Goal: Download file/media: Obtain a digital file from the website

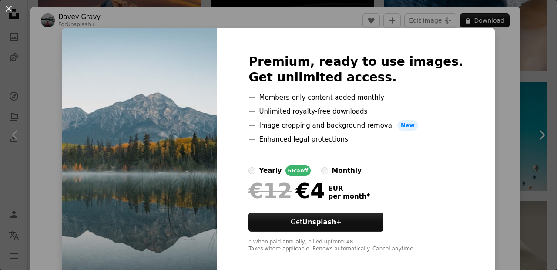
scroll to position [481, 0]
click at [217, 31] on img at bounding box center [139, 153] width 155 height 251
click at [204, 20] on div "An X shape Premium, ready to use images. Get unlimited access. A plus sign Memb…" at bounding box center [278, 135] width 557 height 270
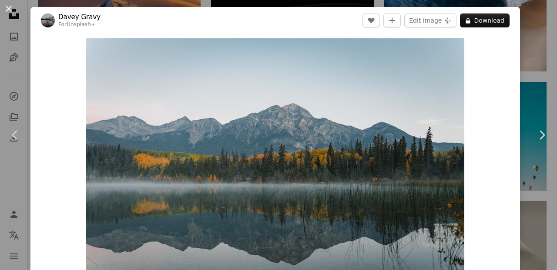
click at [14, 9] on button "An X shape" at bounding box center [8, 8] width 10 height 10
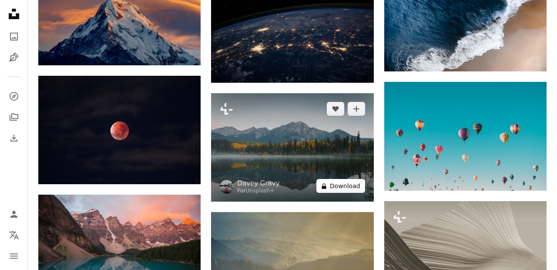
click at [341, 179] on button "A lock Download" at bounding box center [341, 186] width 49 height 14
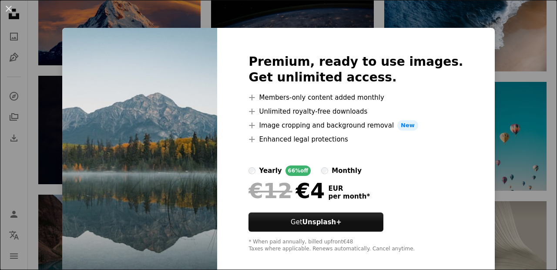
click at [105, 12] on div "An X shape Premium, ready to use images. Get unlimited access. A plus sign Memb…" at bounding box center [278, 135] width 557 height 270
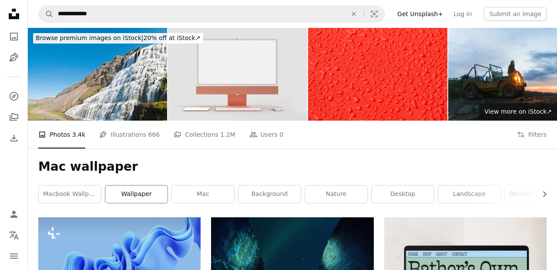
click at [153, 186] on link "wallpaper" at bounding box center [136, 194] width 62 height 17
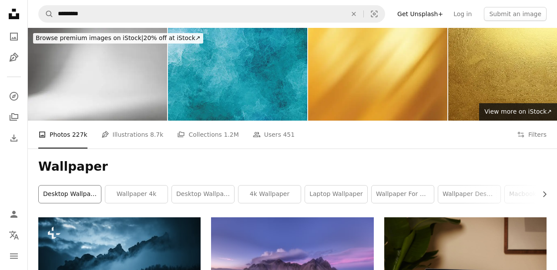
click at [88, 186] on link "desktop wallpapers" at bounding box center [70, 194] width 62 height 17
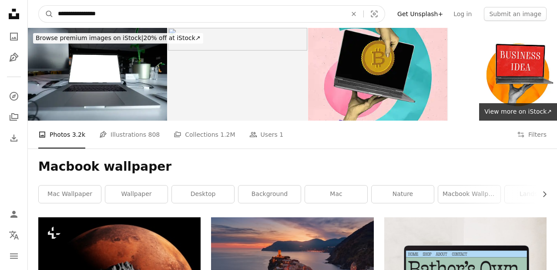
click at [123, 13] on input "**********" at bounding box center [199, 14] width 291 height 17
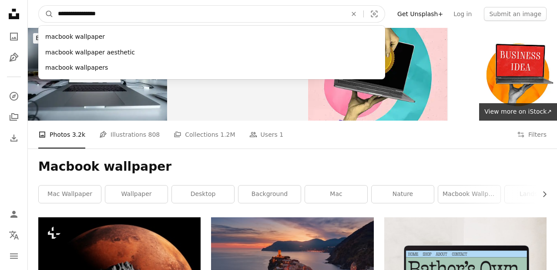
drag, startPoint x: 123, startPoint y: 13, endPoint x: 61, endPoint y: 11, distance: 62.3
click at [61, 11] on input "**********" at bounding box center [199, 14] width 291 height 17
drag, startPoint x: 58, startPoint y: 14, endPoint x: 83, endPoint y: 14, distance: 25.3
click at [83, 14] on input "**********" at bounding box center [199, 14] width 291 height 17
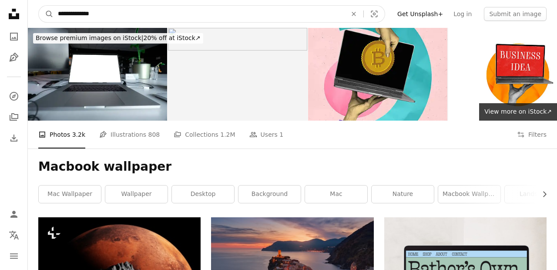
type input "**********"
click button "A magnifying glass" at bounding box center [46, 14] width 15 height 17
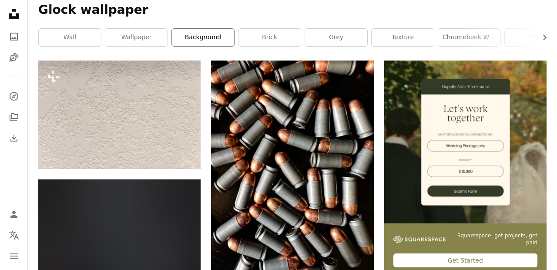
scroll to position [150, 0]
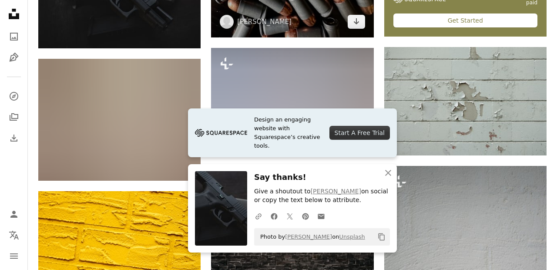
scroll to position [406, 0]
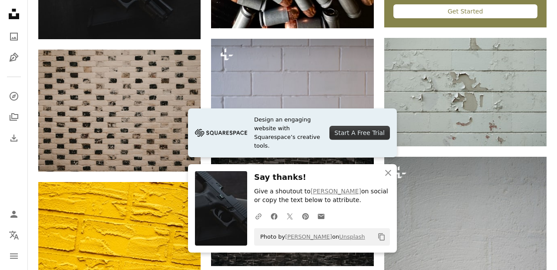
click at [351, 168] on div "An X shape Close Say thanks! Give a shoutout to [PERSON_NAME] on social or copy…" at bounding box center [292, 208] width 209 height 88
click at [390, 169] on icon "An X shape" at bounding box center [388, 173] width 10 height 10
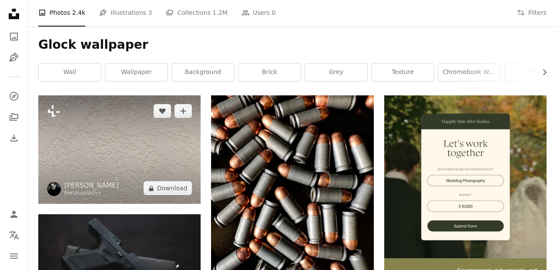
scroll to position [128, 0]
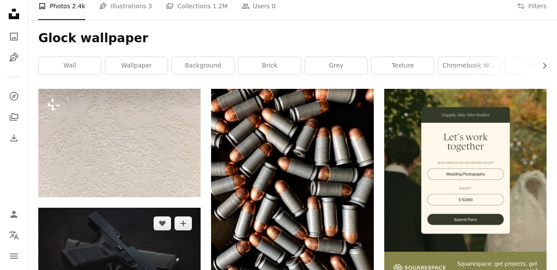
click at [125, 208] on img at bounding box center [119, 262] width 162 height 108
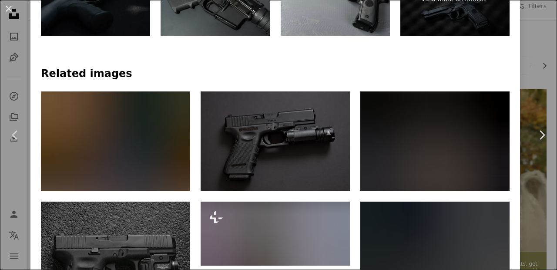
scroll to position [533, 0]
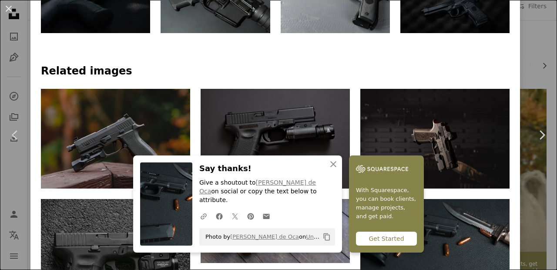
click at [335, 175] on h3 "Say thanks!" at bounding box center [267, 168] width 136 height 13
click at [339, 169] on icon "An X shape" at bounding box center [333, 164] width 10 height 10
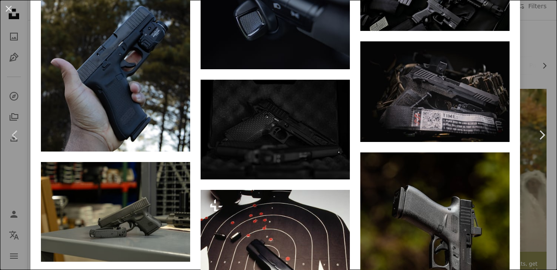
scroll to position [2223, 0]
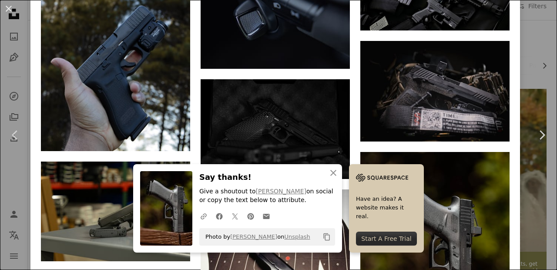
click at [335, 172] on h3 "Say thanks!" at bounding box center [267, 177] width 136 height 13
click at [337, 172] on icon "button" at bounding box center [334, 173] width 6 height 6
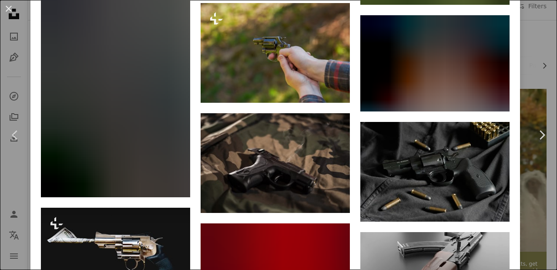
scroll to position [5392, 0]
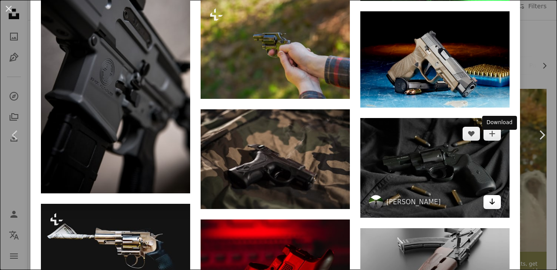
click at [494, 195] on link "Arrow pointing down" at bounding box center [492, 202] width 17 height 14
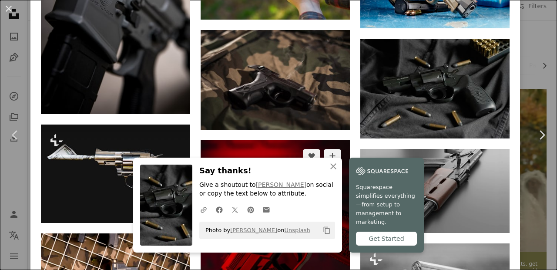
scroll to position [5473, 0]
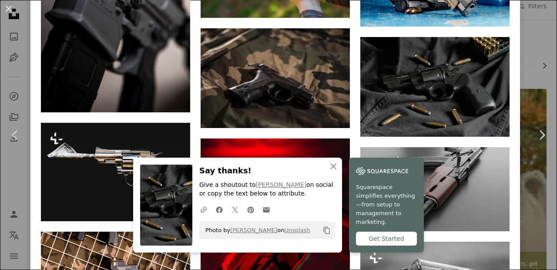
click at [335, 177] on h3 "Say thanks!" at bounding box center [267, 171] width 136 height 13
click at [339, 172] on icon "An X shape" at bounding box center [333, 166] width 10 height 10
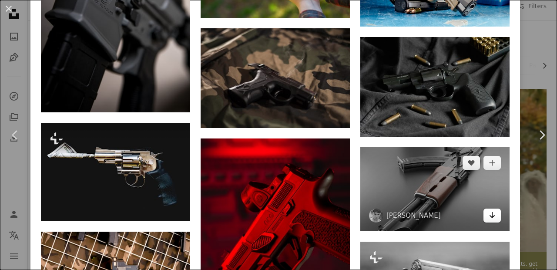
click at [496, 210] on icon "Arrow pointing down" at bounding box center [492, 215] width 7 height 10
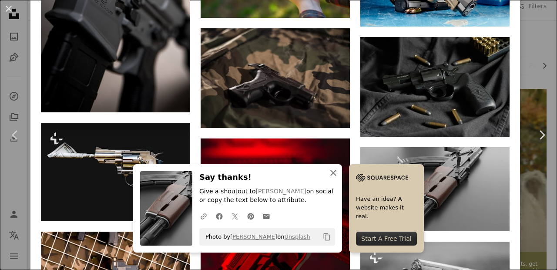
click at [339, 174] on icon "An X shape" at bounding box center [333, 173] width 10 height 10
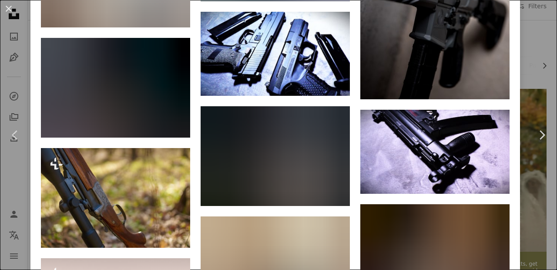
scroll to position [3845, 0]
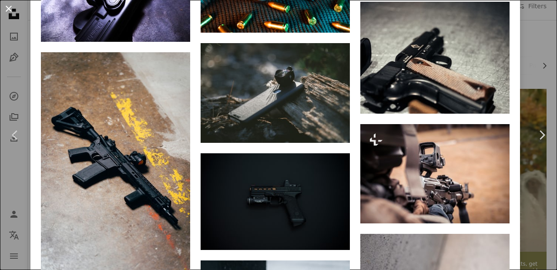
click at [10, 11] on button "An X shape" at bounding box center [8, 8] width 10 height 10
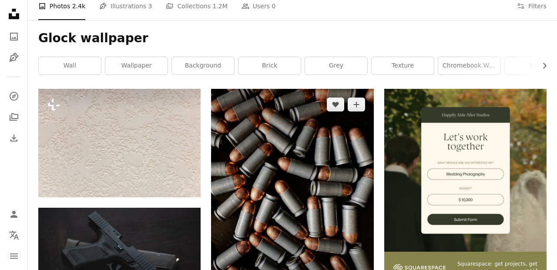
click at [300, 115] on img at bounding box center [292, 197] width 162 height 216
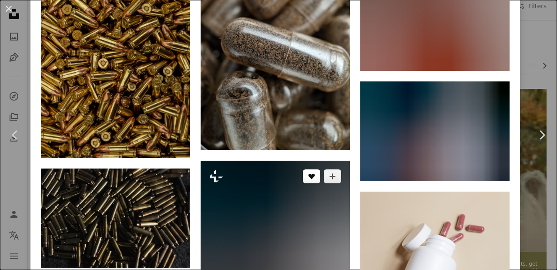
scroll to position [1071, 0]
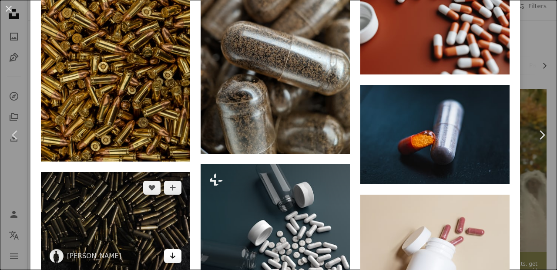
click at [175, 250] on icon "Arrow pointing down" at bounding box center [172, 255] width 7 height 10
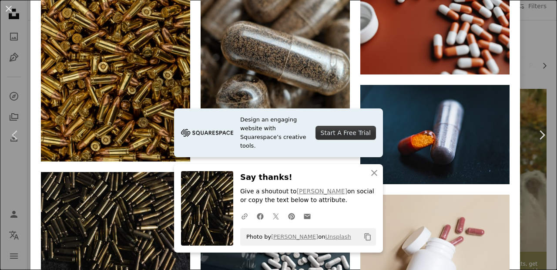
click at [356, 177] on h3 "Say thanks!" at bounding box center [308, 177] width 136 height 13
click at [378, 172] on icon "An X shape" at bounding box center [374, 173] width 10 height 10
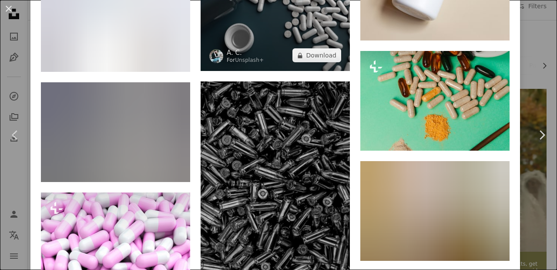
scroll to position [1375, 0]
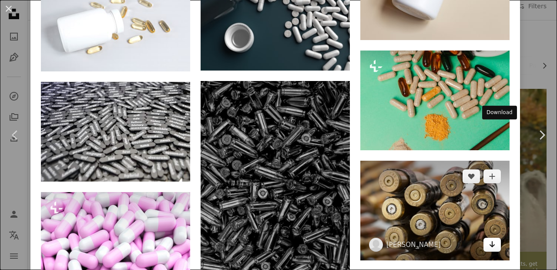
click at [496, 239] on icon "Arrow pointing down" at bounding box center [492, 244] width 7 height 10
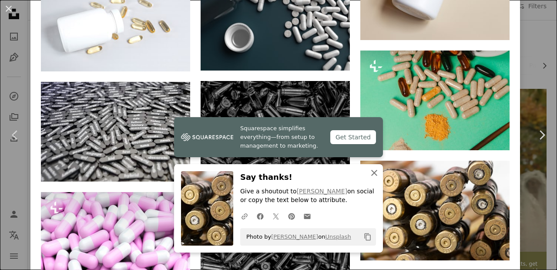
click at [374, 173] on icon "An X shape" at bounding box center [374, 173] width 10 height 10
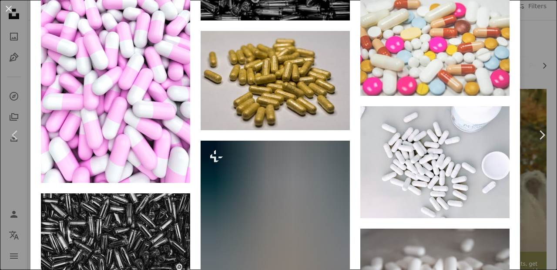
scroll to position [1589, 0]
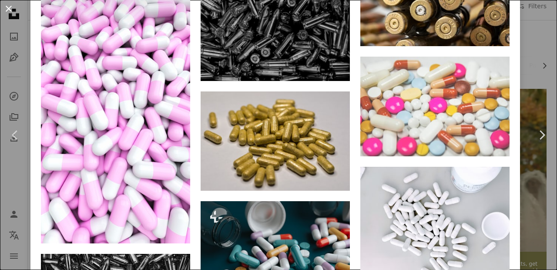
click at [11, 12] on button "An X shape" at bounding box center [8, 8] width 10 height 10
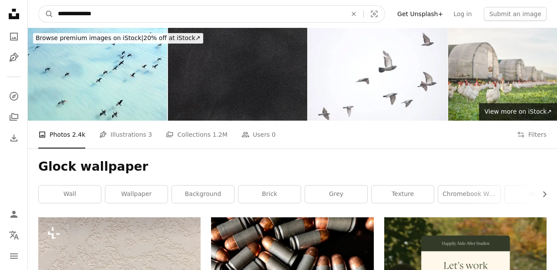
drag, startPoint x: 74, startPoint y: 13, endPoint x: 54, endPoint y: 13, distance: 20.0
click at [54, 13] on input "**********" at bounding box center [199, 14] width 291 height 17
type input "**********"
click button "A magnifying glass" at bounding box center [46, 14] width 15 height 17
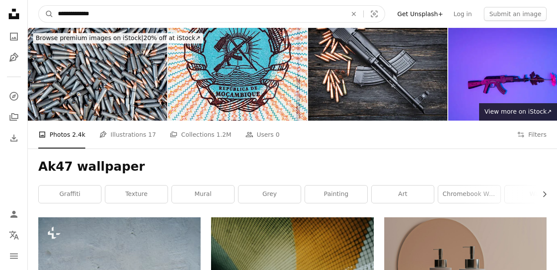
drag, startPoint x: 72, startPoint y: 13, endPoint x: 58, endPoint y: 13, distance: 13.9
click at [58, 13] on input "**********" at bounding box center [199, 14] width 291 height 17
type input "**********"
click button "A magnifying glass" at bounding box center [46, 14] width 15 height 17
